Goal: Find specific page/section: Find specific page/section

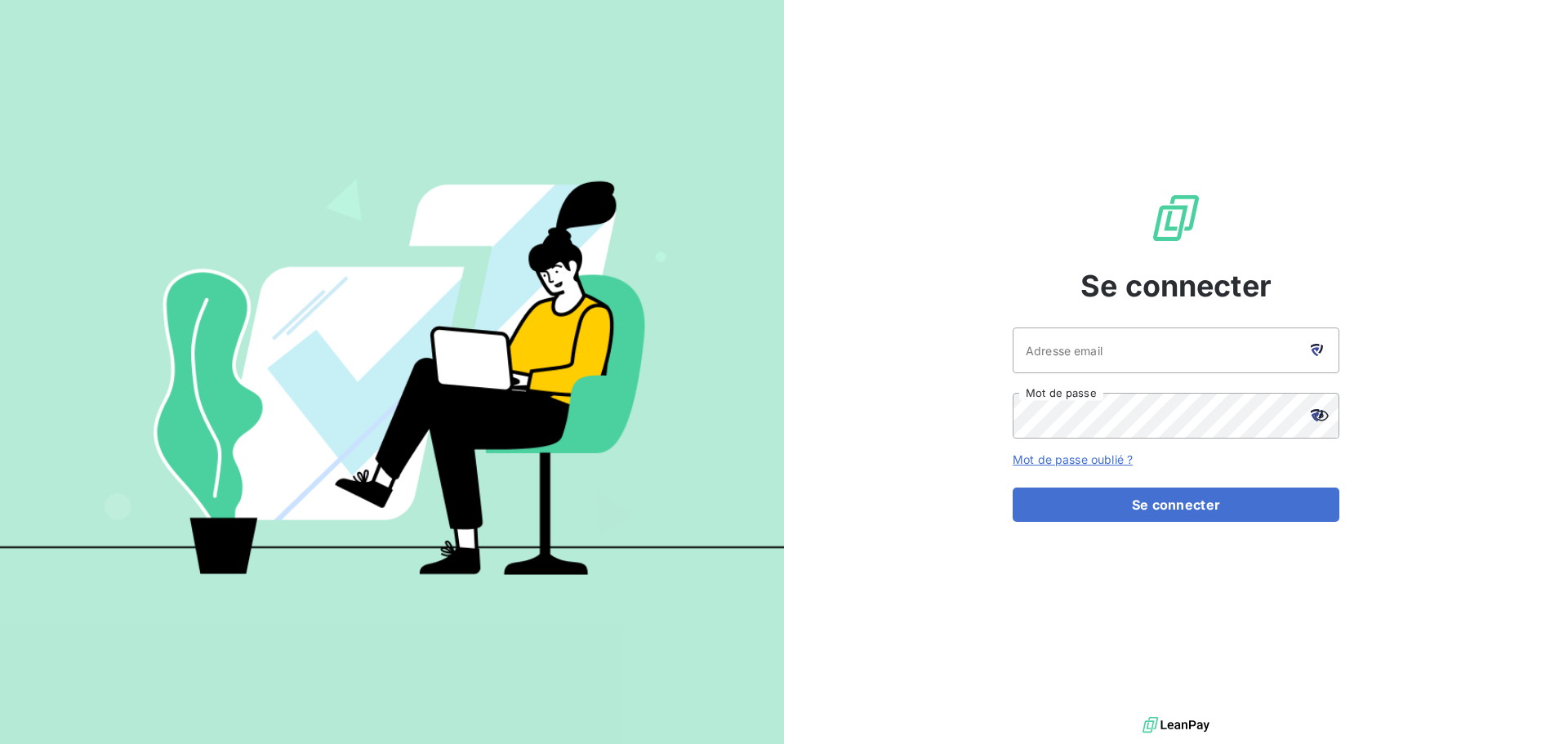
click at [1317, 350] on icon at bounding box center [1315, 352] width 8 height 9
type input "visbled@groupe-ovalt.com"
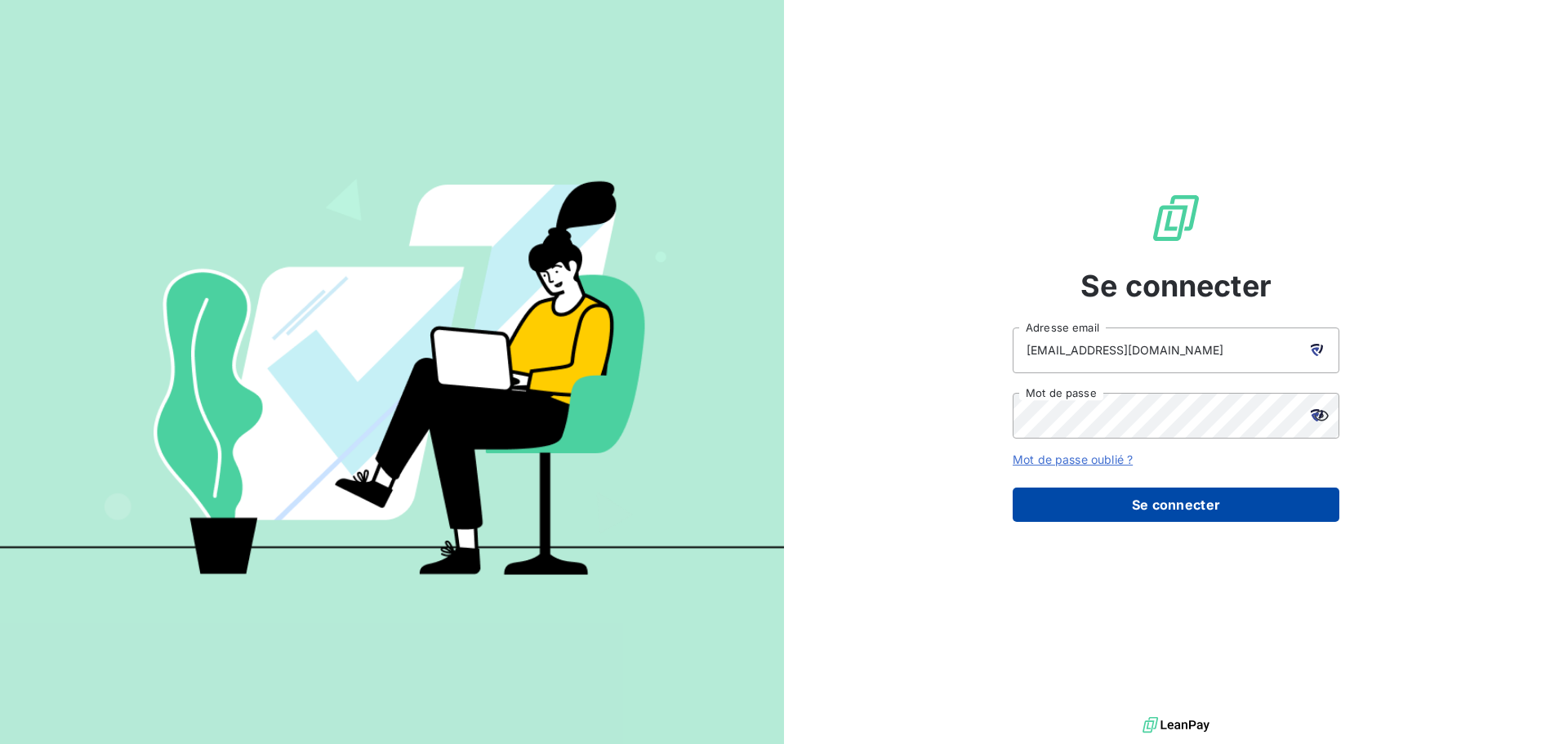
click at [1190, 509] on button "Se connecter" at bounding box center [1176, 504] width 326 height 35
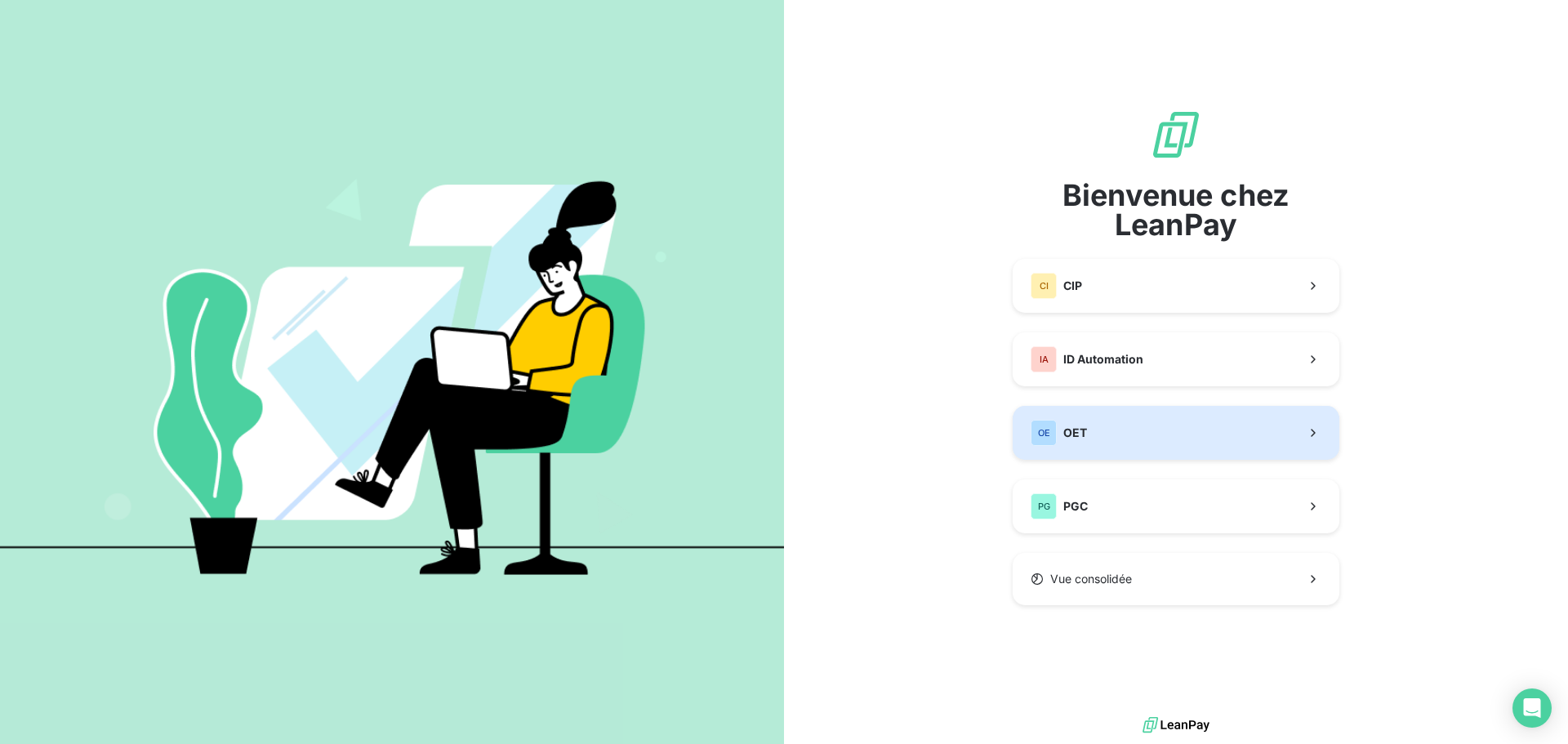
click at [1198, 439] on button "OE OET" at bounding box center [1176, 433] width 326 height 54
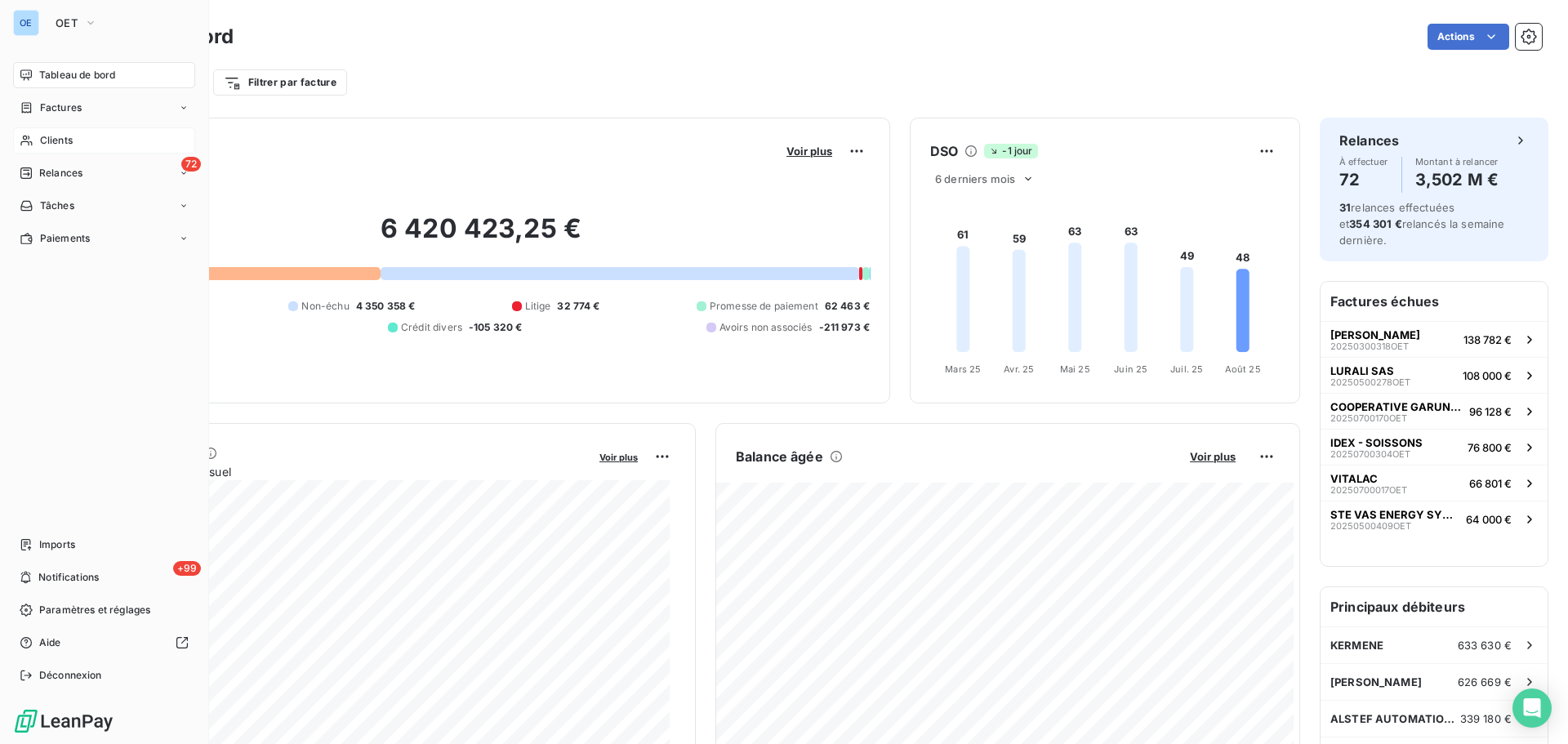
click at [43, 137] on span "Clients" at bounding box center [56, 140] width 33 height 14
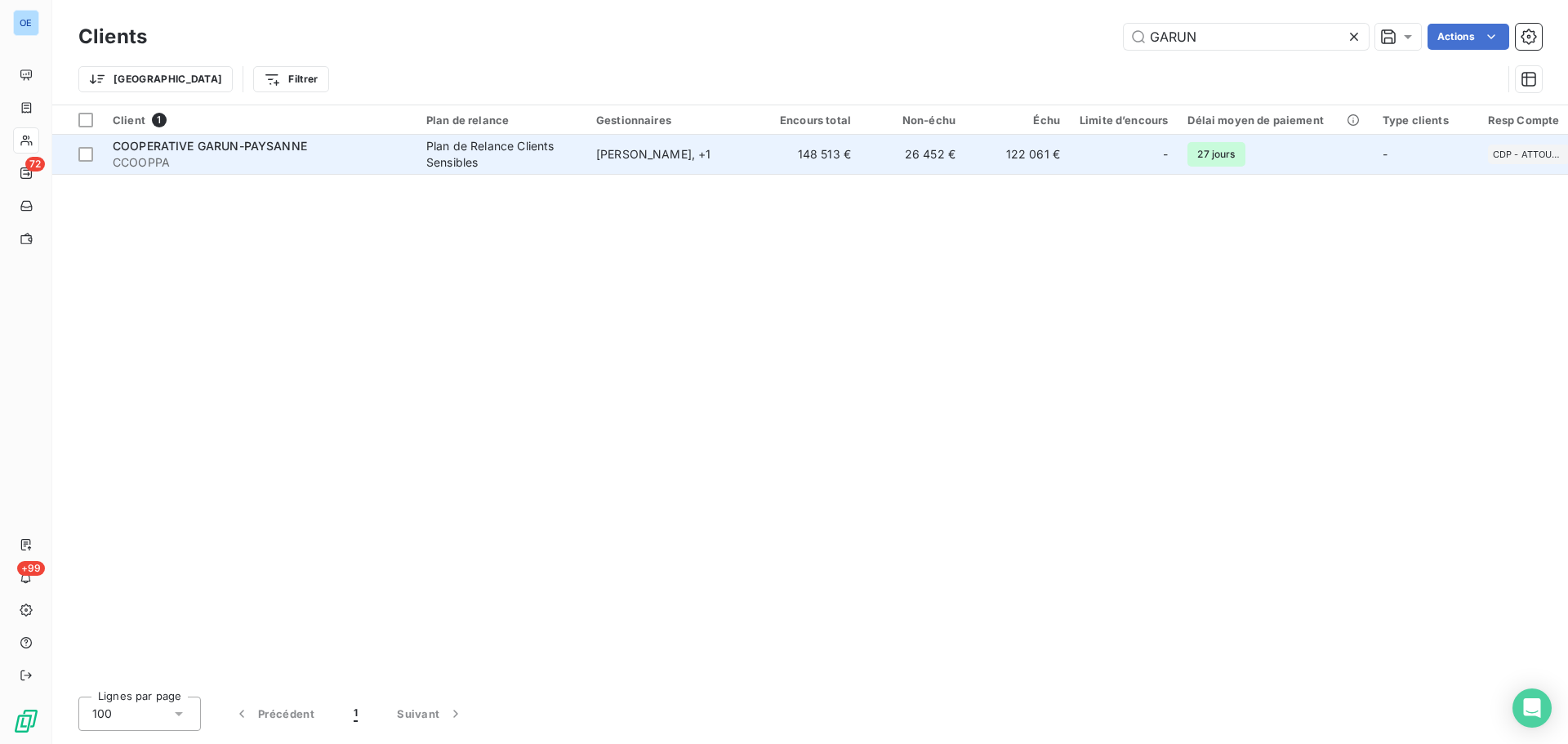
type input "GARUN"
click at [272, 145] on span "COOPERATIVE GARUN-PAYSANNE" at bounding box center [210, 146] width 194 height 13
